Goal: Task Accomplishment & Management: Complete application form

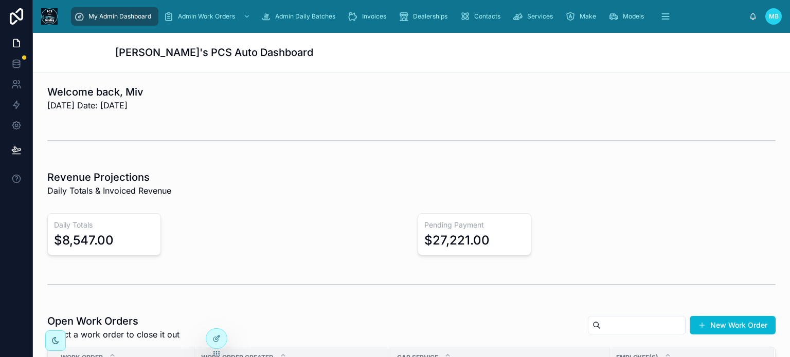
scroll to position [257, 0]
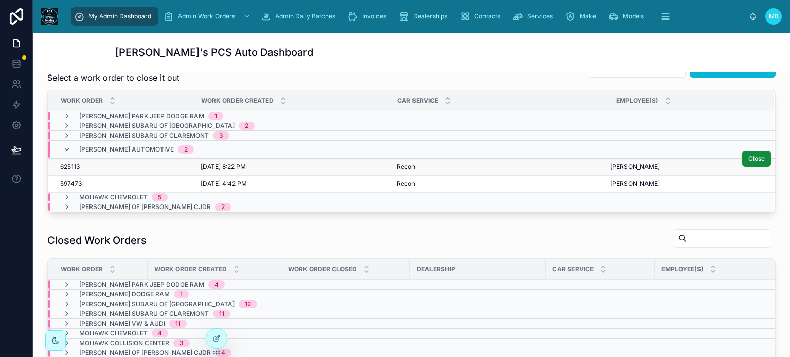
click at [70, 167] on span "625113" at bounding box center [70, 167] width 20 height 8
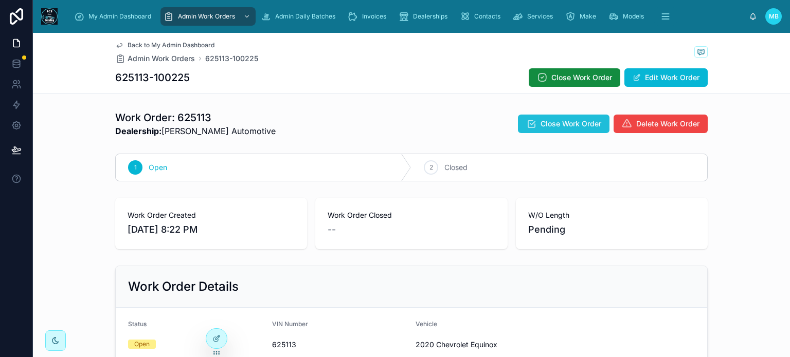
click at [565, 124] on span "Close Work Order" at bounding box center [570, 124] width 61 height 10
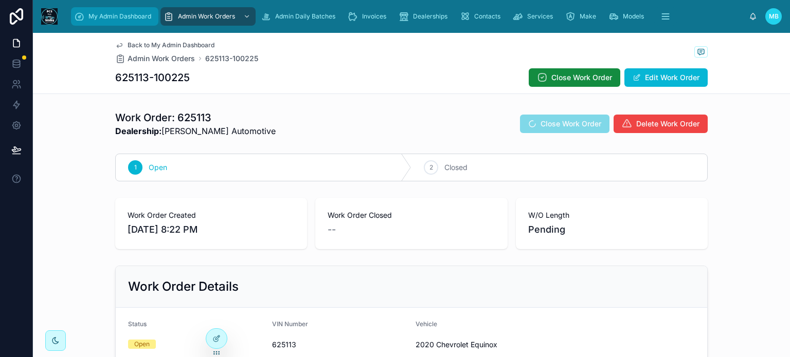
click at [104, 17] on span "My Admin Dashboard" at bounding box center [119, 16] width 63 height 8
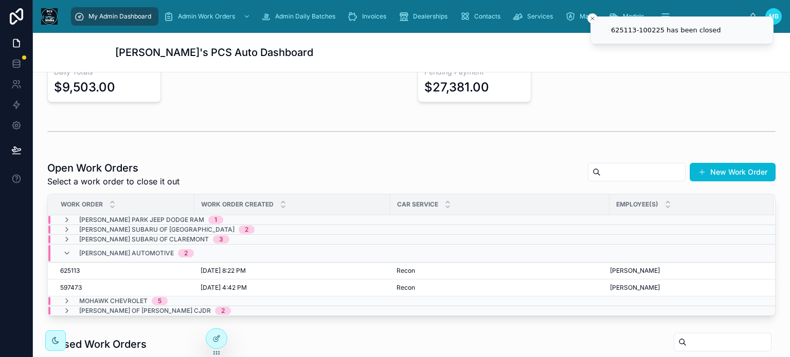
scroll to position [206, 0]
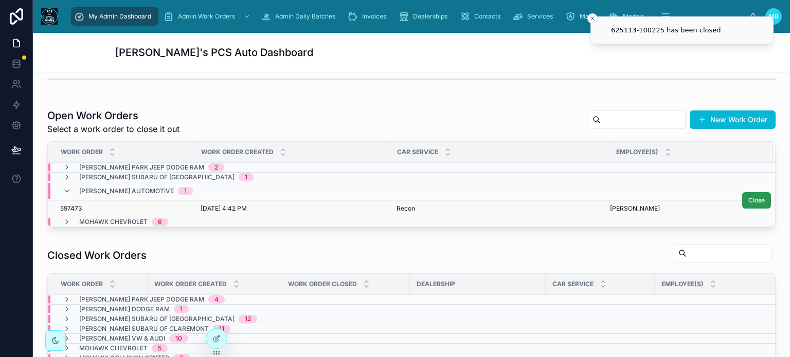
click at [748, 200] on span "Close" at bounding box center [756, 200] width 16 height 8
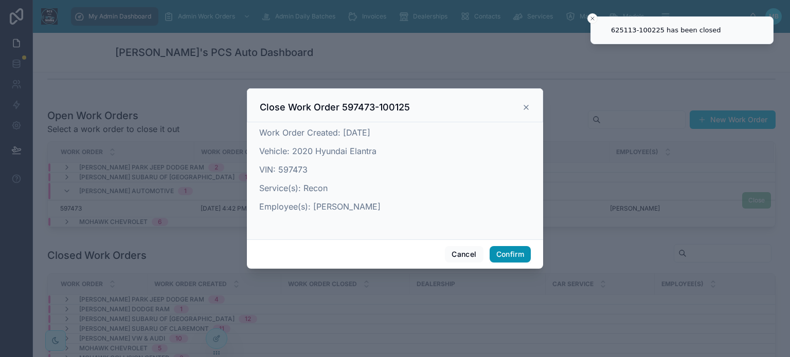
click at [520, 251] on button "Confirm" at bounding box center [509, 254] width 41 height 16
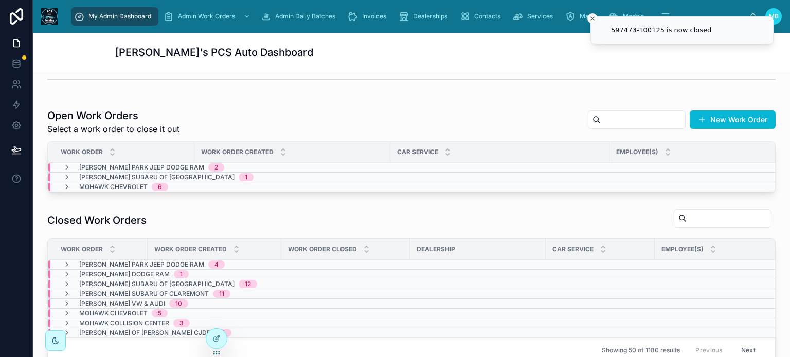
click at [66, 164] on icon at bounding box center [67, 167] width 8 height 8
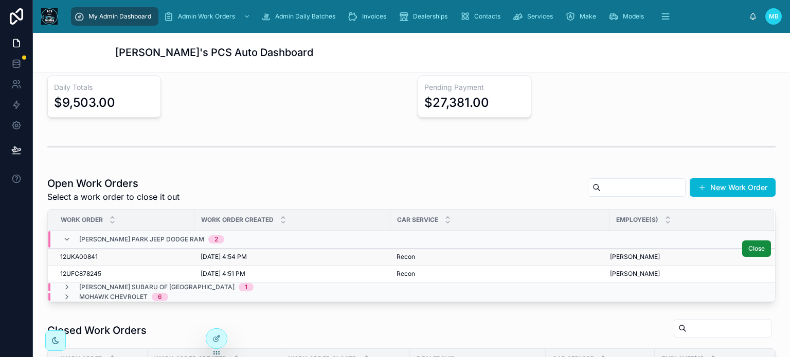
scroll to position [154, 0]
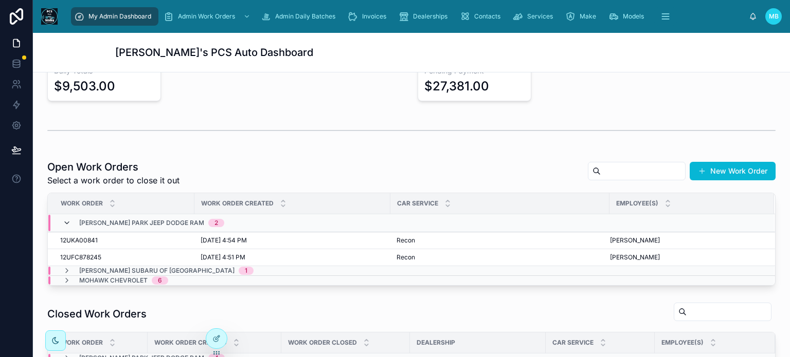
click at [66, 223] on icon at bounding box center [67, 223] width 8 height 8
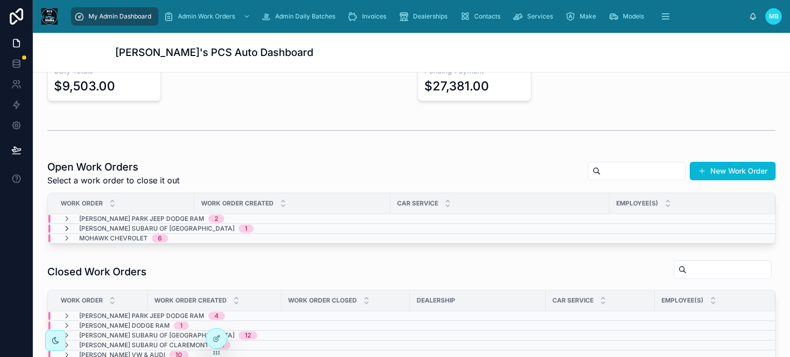
click at [66, 227] on icon at bounding box center [67, 229] width 8 height 8
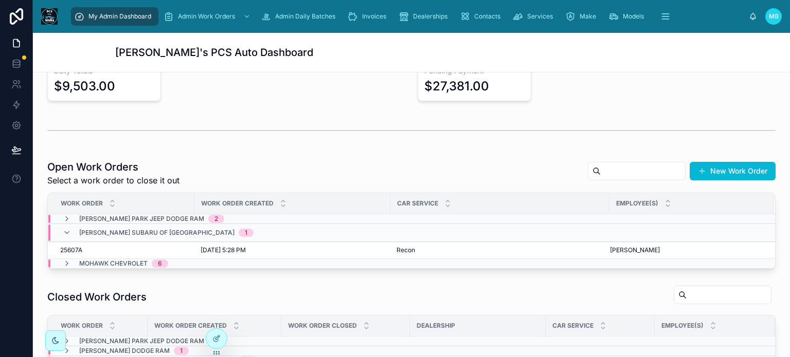
click at [66, 227] on div "[PERSON_NAME] Subaru of Bennington 1" at bounding box center [158, 233] width 191 height 16
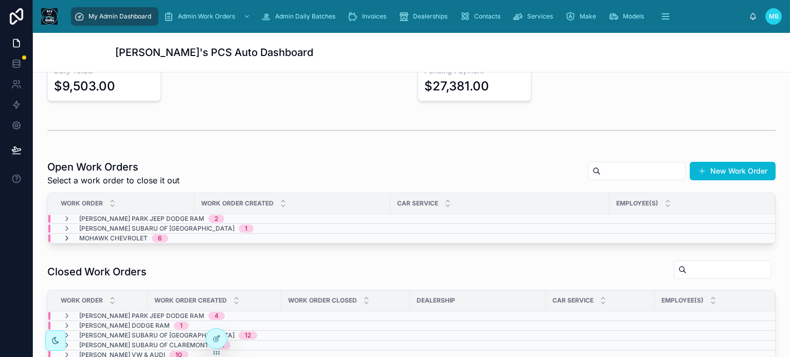
click at [69, 236] on icon at bounding box center [67, 238] width 8 height 8
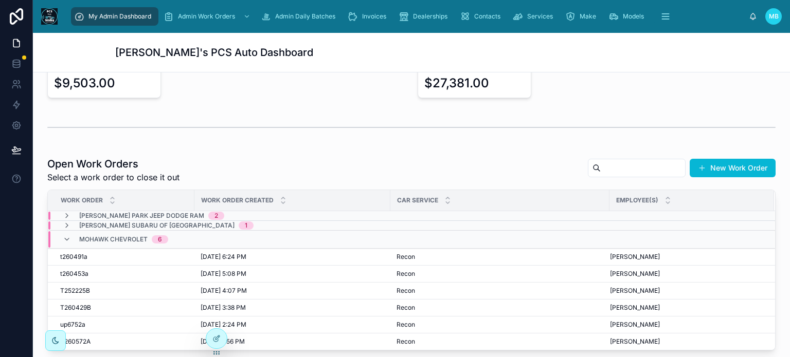
scroll to position [206, 0]
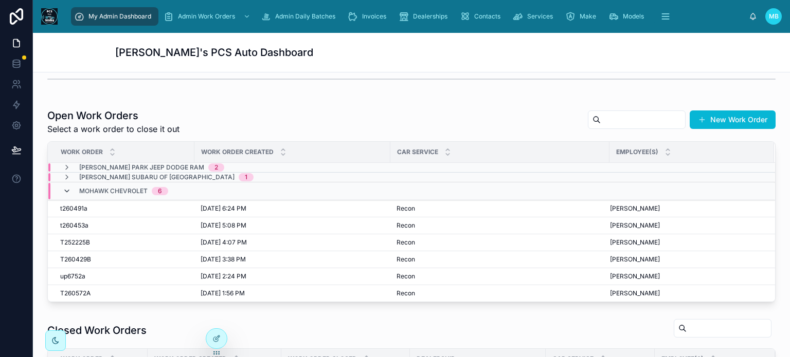
click at [67, 189] on icon at bounding box center [67, 191] width 8 height 8
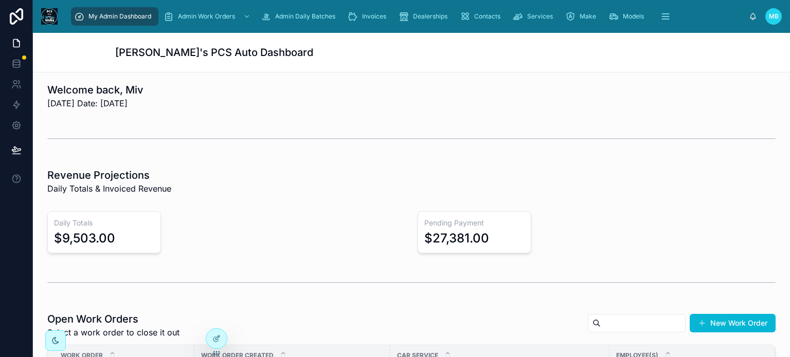
scroll to position [0, 0]
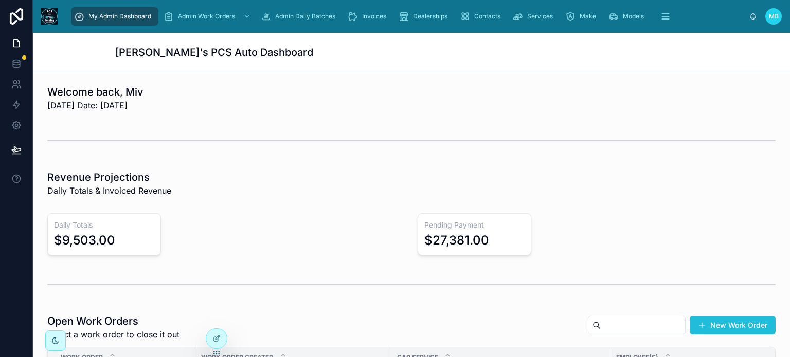
click at [738, 321] on button "New Work Order" at bounding box center [732, 325] width 86 height 19
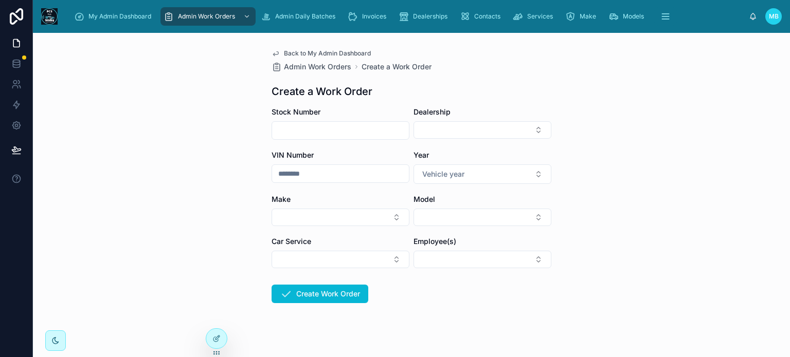
click at [284, 132] on input "text" at bounding box center [340, 130] width 137 height 14
click at [468, 134] on button "Select Button" at bounding box center [482, 129] width 138 height 17
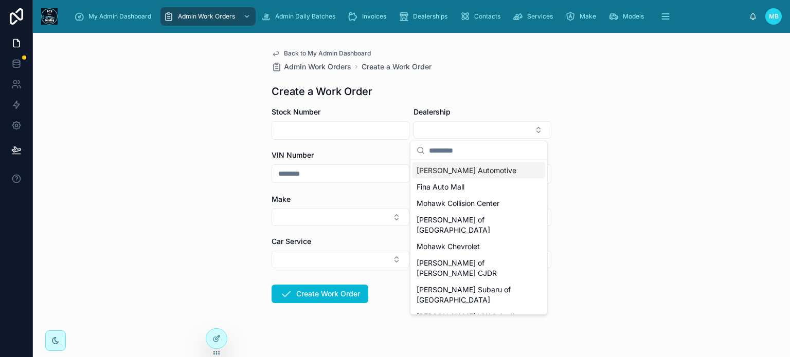
click at [447, 171] on span "[PERSON_NAME] Automotive" at bounding box center [466, 171] width 100 height 10
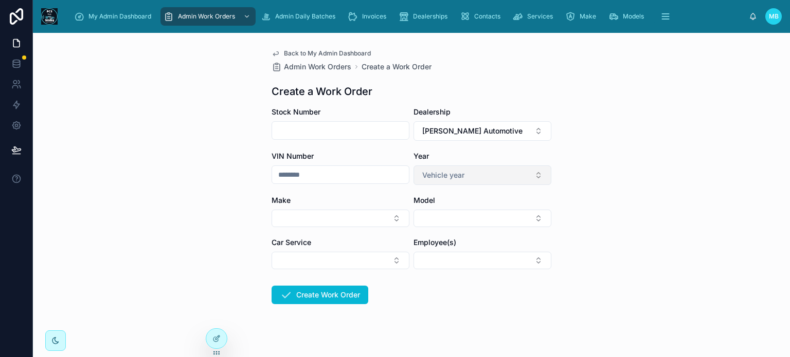
click at [459, 177] on span "Vehicle year" at bounding box center [443, 175] width 42 height 10
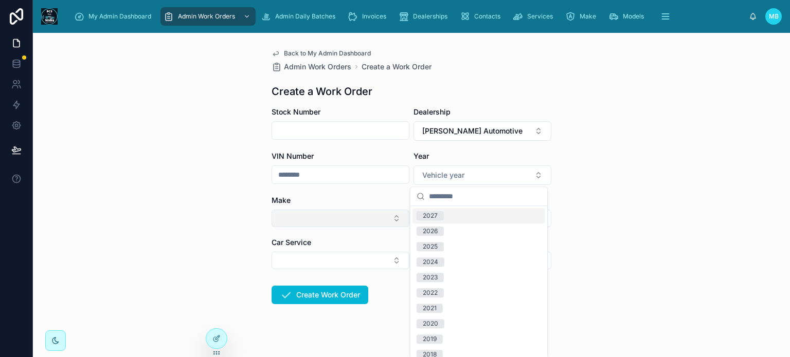
click at [309, 220] on button "Select Button" at bounding box center [340, 218] width 138 height 17
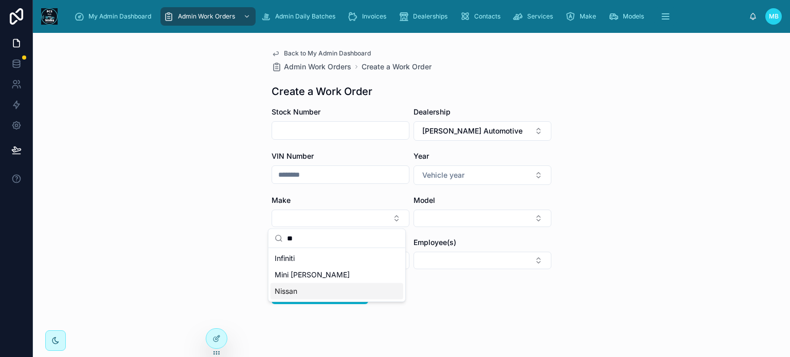
type input "**"
click at [283, 292] on span "Nissan" at bounding box center [286, 291] width 23 height 10
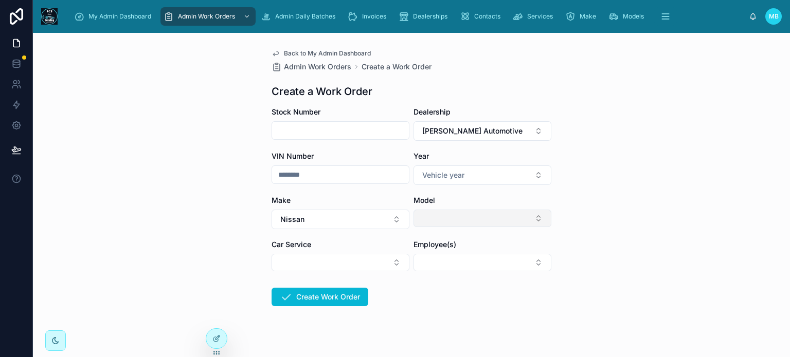
click at [456, 216] on button "Select Button" at bounding box center [482, 218] width 138 height 17
type input "*****"
click at [426, 261] on span "Sentra" at bounding box center [427, 258] width 22 height 10
click at [437, 305] on form "Stock Number Dealership [PERSON_NAME] Automotive VIN Number Year Vehicle year M…" at bounding box center [411, 239] width 280 height 265
click at [317, 263] on button "Select Button" at bounding box center [340, 262] width 138 height 17
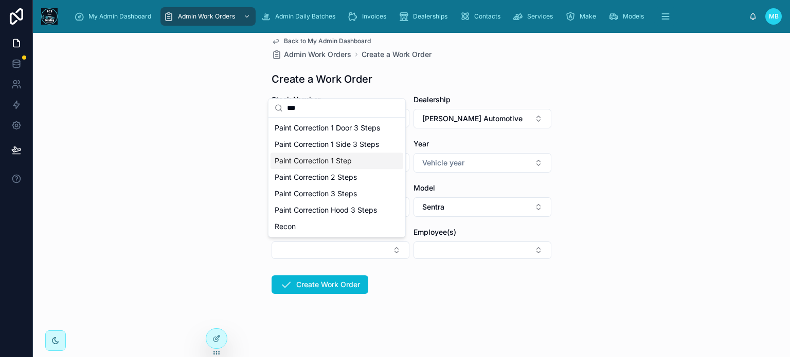
scroll to position [14, 0]
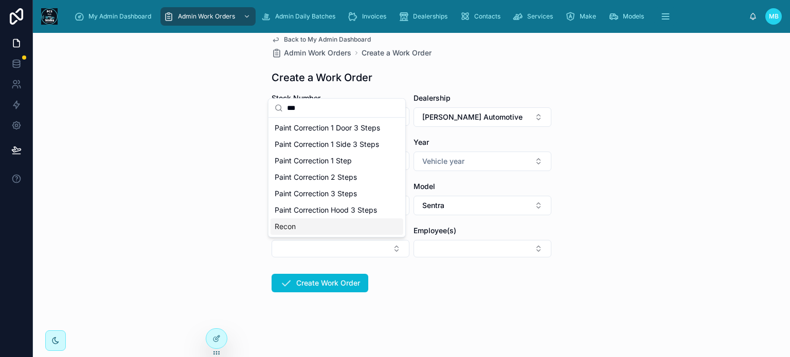
type input "***"
click at [286, 226] on span "Recon" at bounding box center [285, 227] width 21 height 10
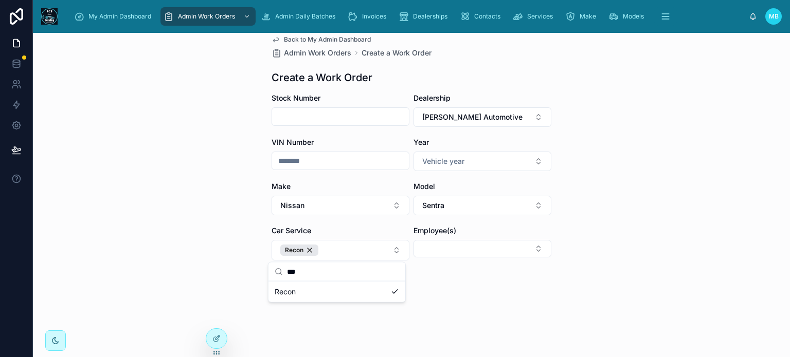
click at [449, 289] on form "Stock Number Dealership [PERSON_NAME] Automotive VIN Number Year Vehicle year M…" at bounding box center [411, 227] width 280 height 268
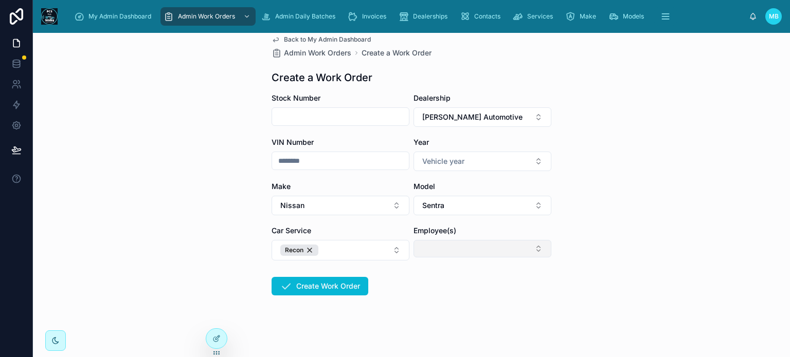
click at [446, 250] on button "Select Button" at bounding box center [482, 248] width 138 height 17
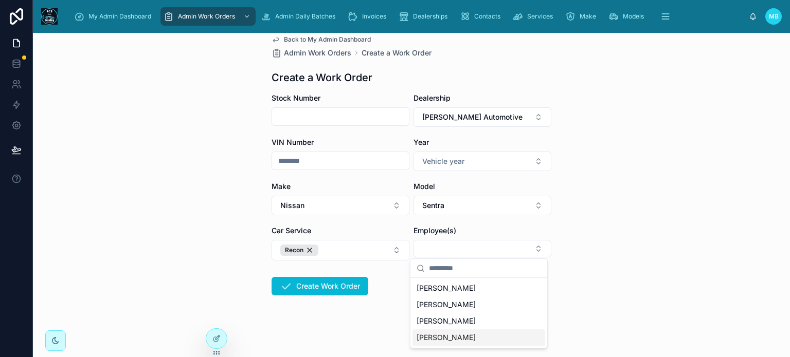
click at [430, 340] on span "[PERSON_NAME]" at bounding box center [445, 338] width 59 height 10
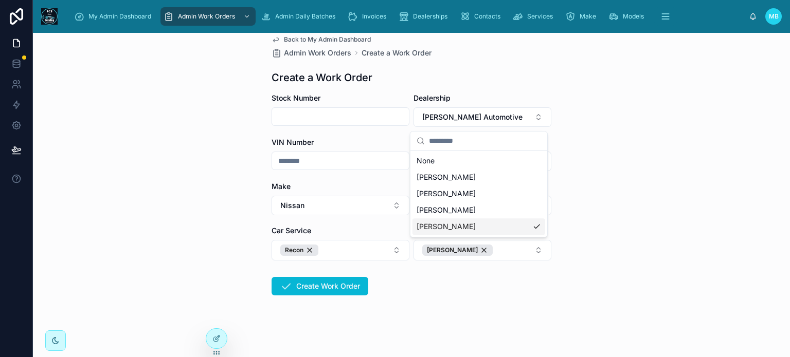
click at [376, 333] on form "Stock Number Dealership [PERSON_NAME] Automotive VIN Number Year Vehicle year M…" at bounding box center [411, 227] width 280 height 268
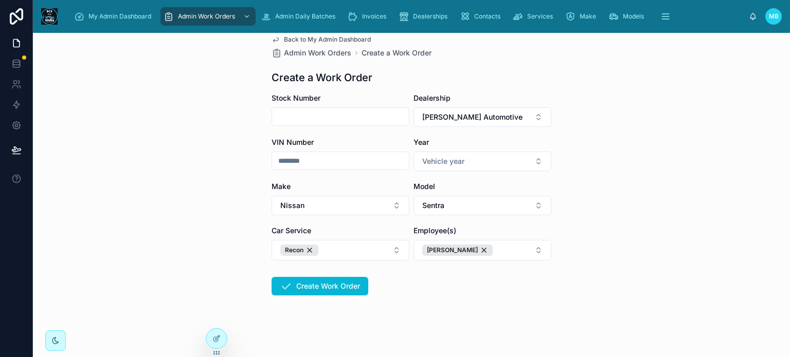
click at [297, 118] on input "text" at bounding box center [340, 116] width 137 height 14
drag, startPoint x: 312, startPoint y: 118, endPoint x: 257, endPoint y: 113, distance: 54.7
click at [257, 113] on div "Back to My Admin Dashboard Admin Work Orders Create a Work Order Create a Work …" at bounding box center [411, 195] width 757 height 324
type input "********"
click at [282, 162] on input "text" at bounding box center [340, 161] width 137 height 14
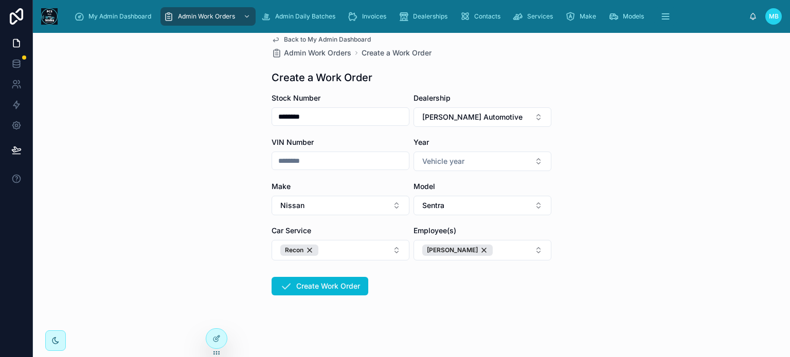
paste input "********"
type input "********"
click at [660, 218] on div "Back to My Admin Dashboard Admin Work Orders Create a Work Order Create a Work …" at bounding box center [411, 195] width 757 height 324
click at [339, 288] on button "Create Work Order" at bounding box center [319, 286] width 97 height 19
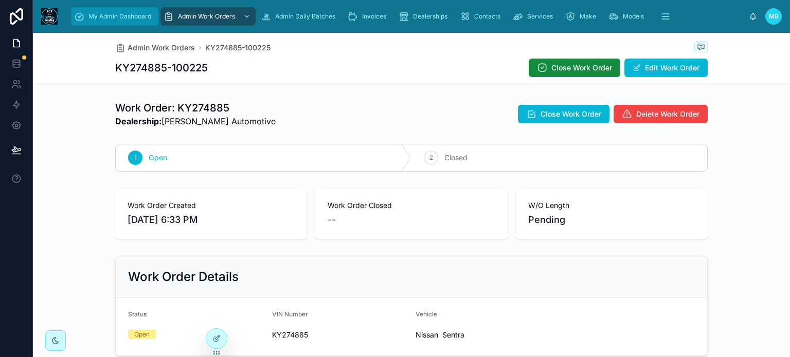
click at [91, 16] on span "My Admin Dashboard" at bounding box center [119, 16] width 63 height 8
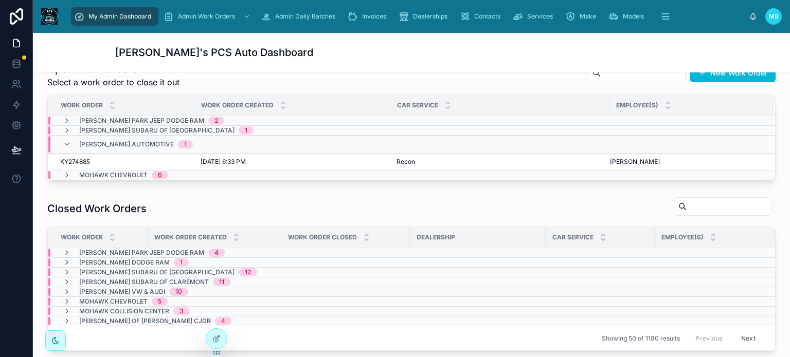
scroll to position [257, 0]
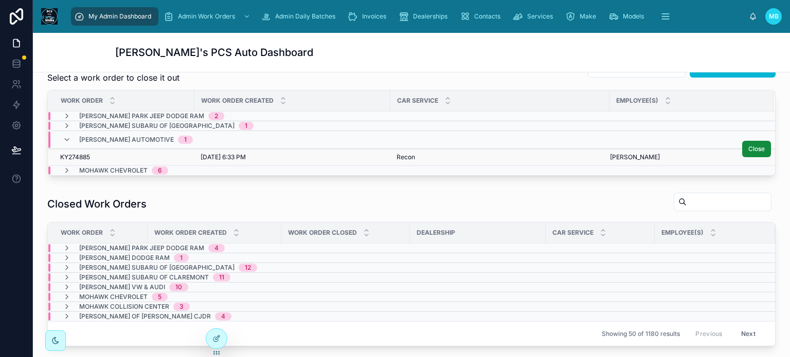
click at [82, 154] on span "KY274885" at bounding box center [75, 157] width 30 height 8
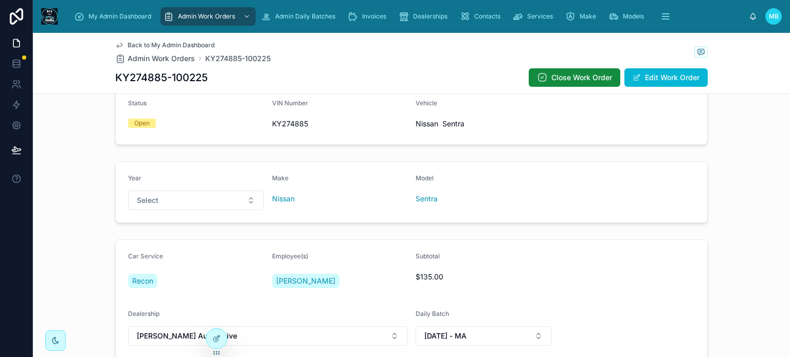
scroll to position [206, 0]
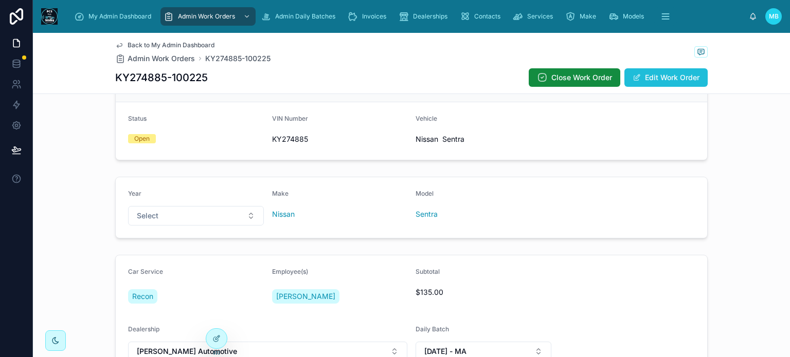
click at [672, 80] on button "Edit Work Order" at bounding box center [665, 77] width 83 height 19
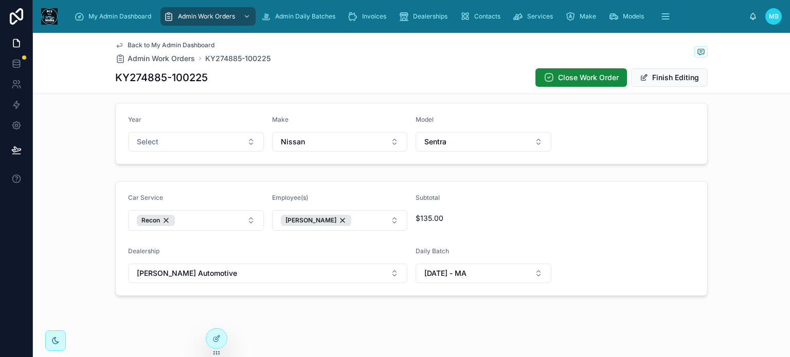
scroll to position [290, 0]
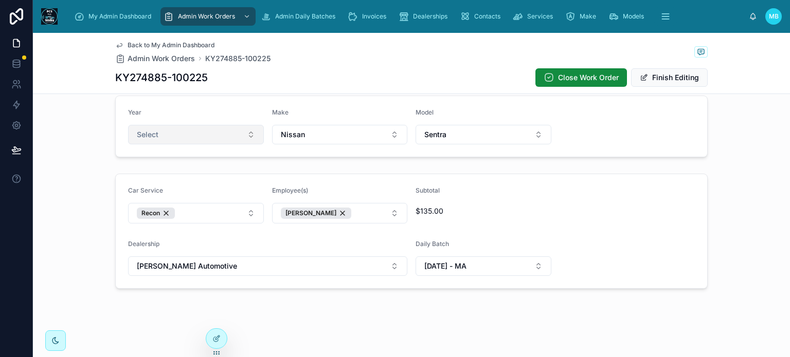
click at [173, 137] on button "Select" at bounding box center [196, 135] width 136 height 20
type input "****"
click at [142, 174] on div "2019" at bounding box center [144, 174] width 14 height 9
click at [665, 73] on button "Finish Editing" at bounding box center [669, 77] width 77 height 19
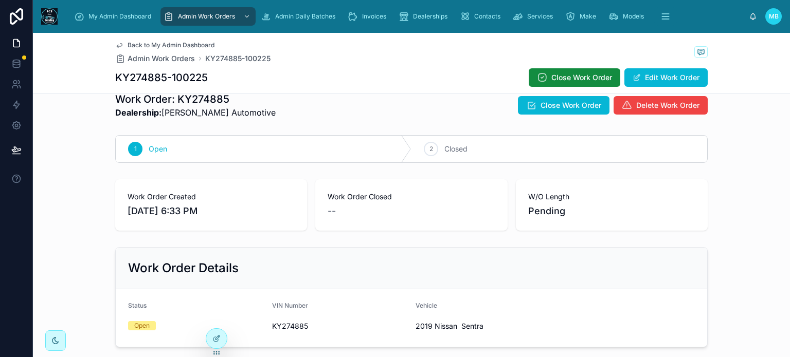
scroll to position [0, 0]
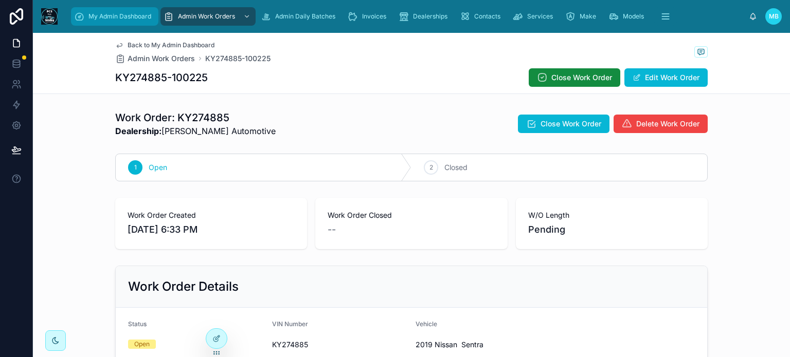
click at [115, 15] on span "My Admin Dashboard" at bounding box center [119, 16] width 63 height 8
